Goal: Transaction & Acquisition: Purchase product/service

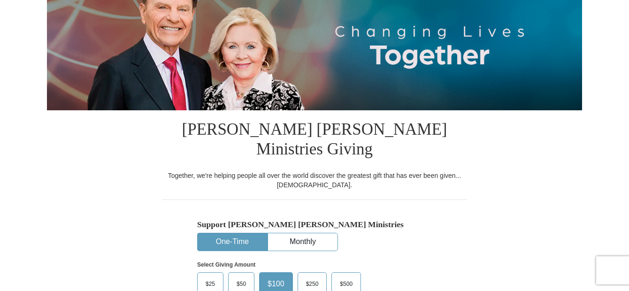
scroll to position [156, 0]
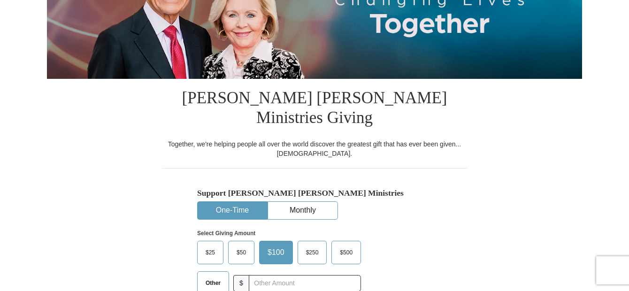
click at [220, 202] on button "One-Time" at bounding box center [231, 210] width 69 height 17
click at [211, 276] on span "Other" at bounding box center [213, 283] width 24 height 14
click at [0, 0] on input "Other" at bounding box center [0, 0] width 0 height 0
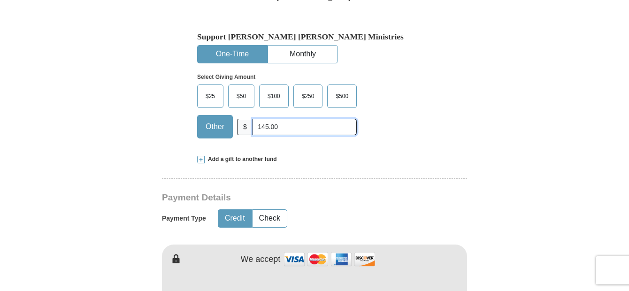
scroll to position [344, 0]
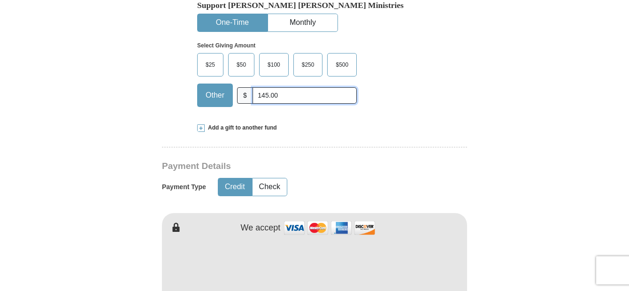
type input "145.00"
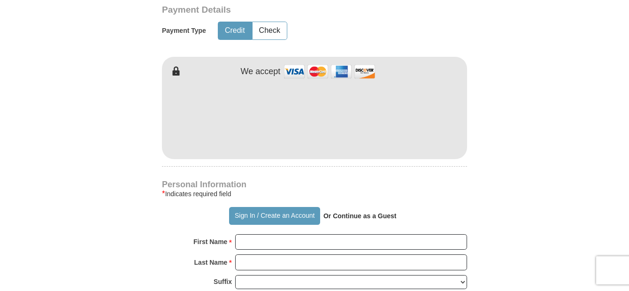
scroll to position [563, 0]
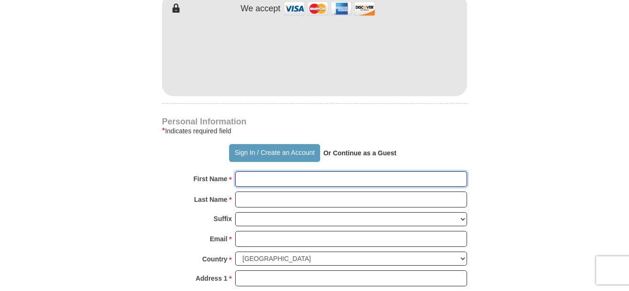
click at [263, 171] on input "First Name *" at bounding box center [351, 179] width 232 height 16
type input "[PERSON_NAME]"
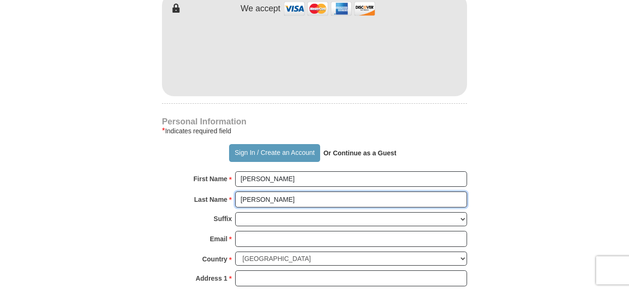
type input "[PERSON_NAME]"
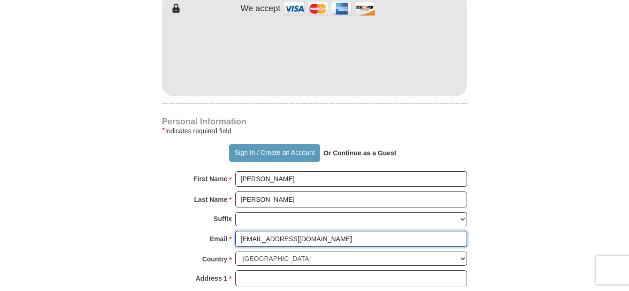
type input "[EMAIL_ADDRESS][DOMAIN_NAME]"
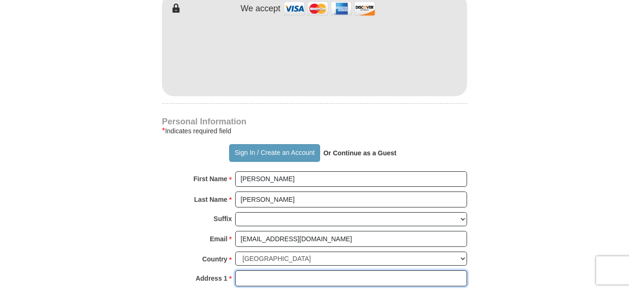
click at [271, 270] on input "Address 1 *" at bounding box center [351, 278] width 232 height 16
type input "2"
type input "[STREET_ADDRESS]"
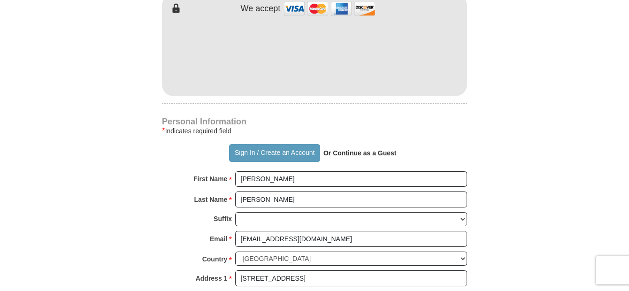
scroll to position [576, 0]
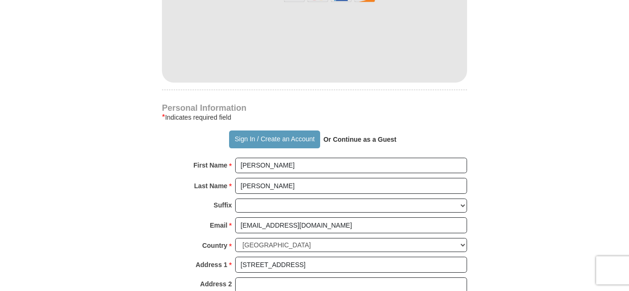
type input "[GEOGRAPHIC_DATA]"
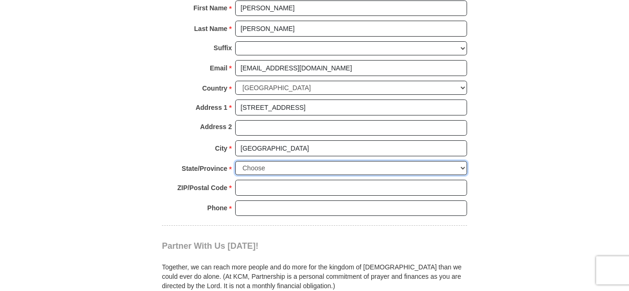
click at [460, 161] on select "Choose [US_STATE] [US_STATE] [US_STATE] [US_STATE] [US_STATE] Armed Forces Amer…" at bounding box center [351, 168] width 232 height 15
select select "IN"
click at [235, 161] on select "Choose [US_STATE] [US_STATE] [US_STATE] [US_STATE] [US_STATE] Armed Forces Amer…" at bounding box center [351, 168] width 232 height 15
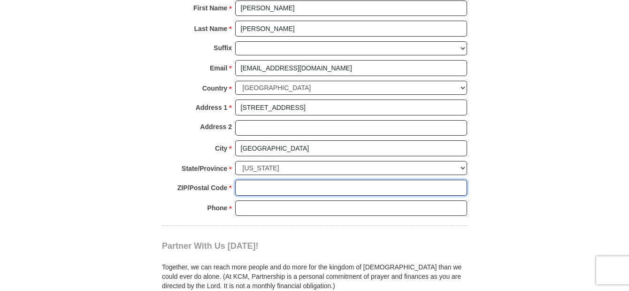
click at [240, 180] on input "ZIP/Postal Code *" at bounding box center [351, 188] width 232 height 16
type input "46203"
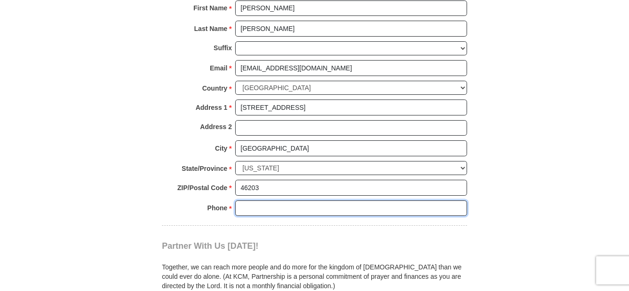
click at [256, 200] on input "Phone * *" at bounding box center [351, 208] width 232 height 16
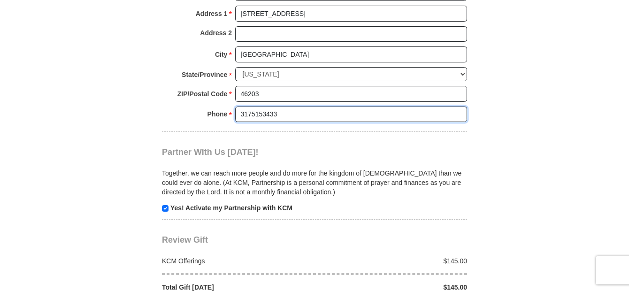
scroll to position [890, 0]
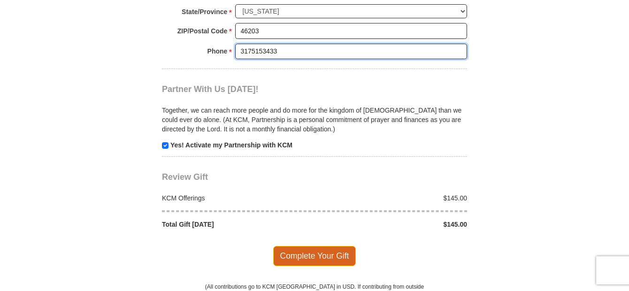
type input "3175153433"
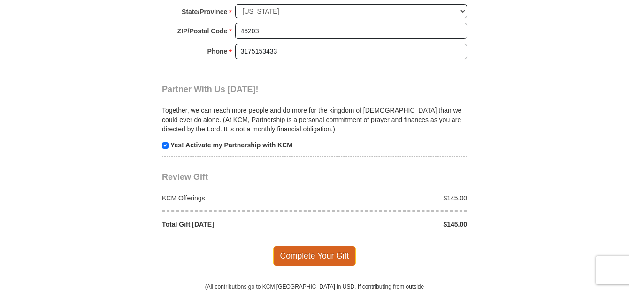
click at [303, 246] on span "Complete Your Gift" at bounding box center [314, 256] width 83 height 20
